Goal: Task Accomplishment & Management: Use online tool/utility

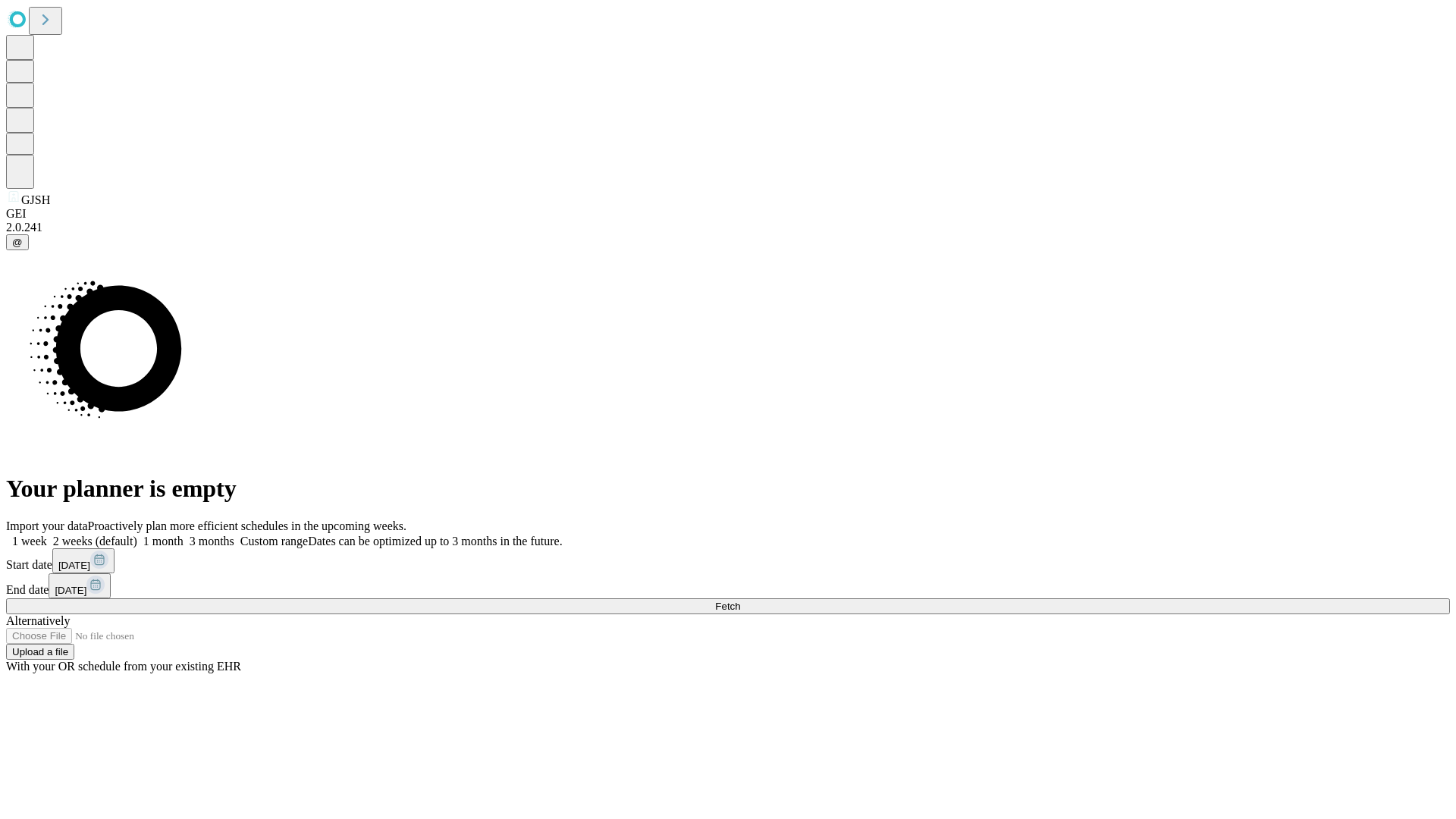
click at [740, 601] on span "Fetch" at bounding box center [727, 607] width 25 height 11
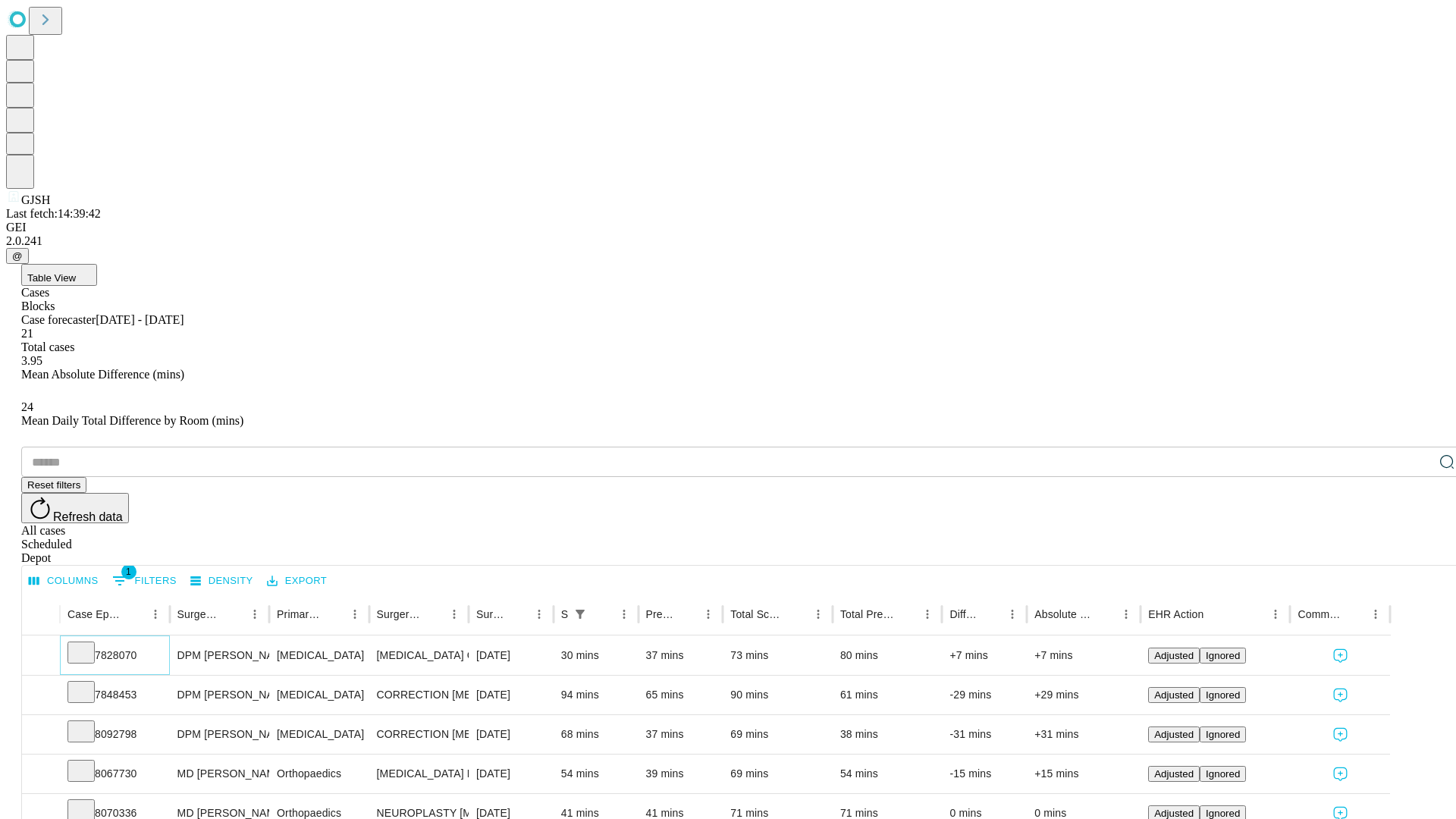
click at [89, 644] on icon at bounding box center [81, 652] width 15 height 15
